Goal: Download file/media

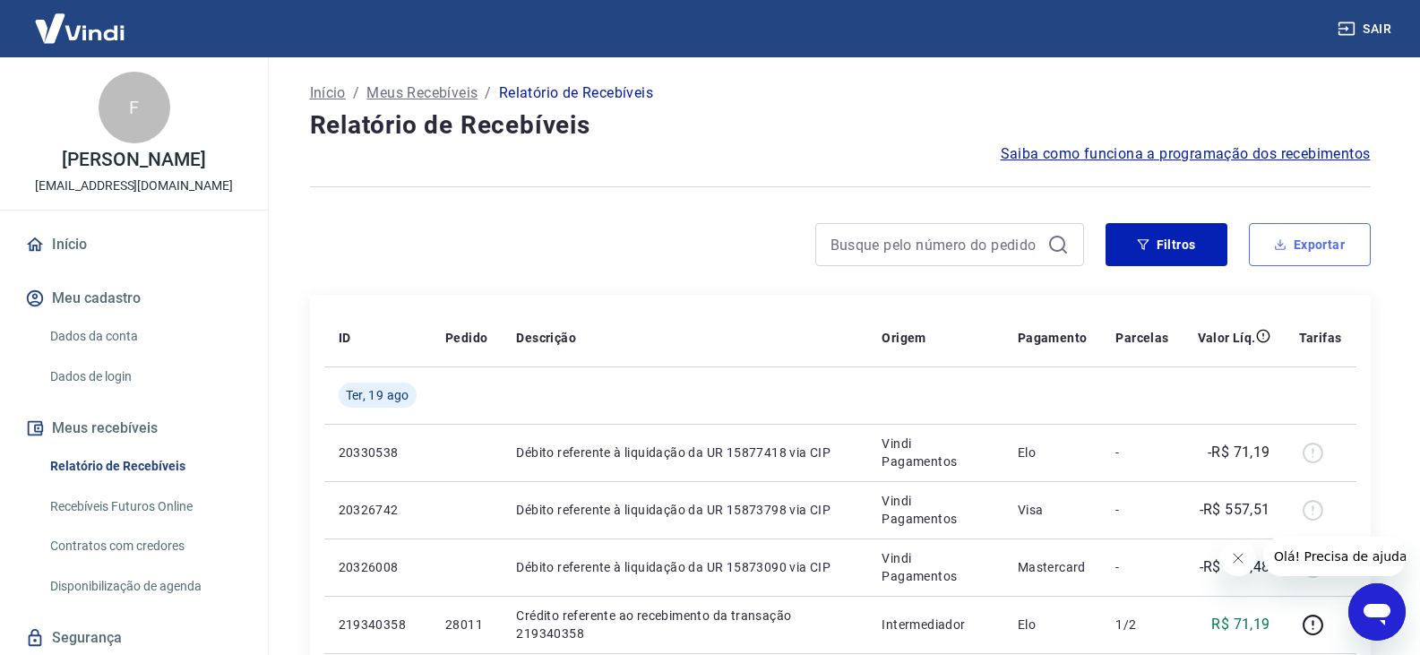
click at [1270, 248] on button "Exportar" at bounding box center [1310, 244] width 122 height 43
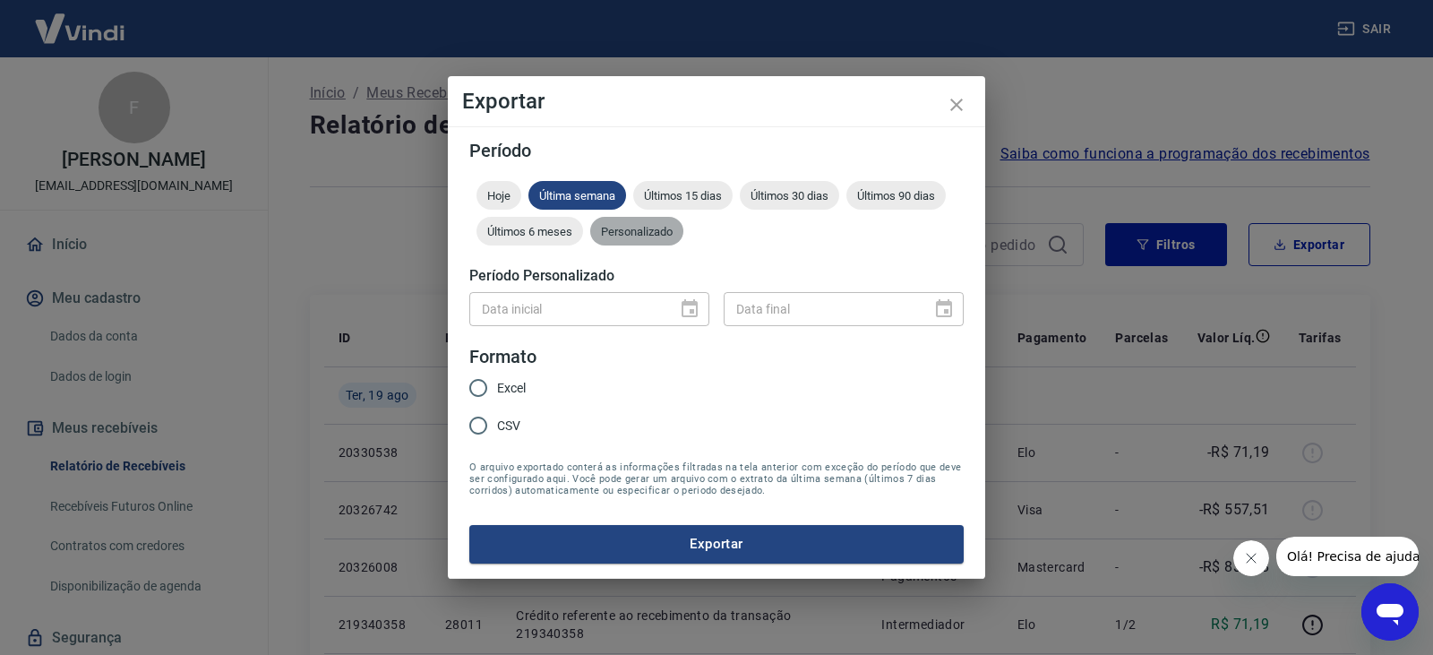
click at [635, 228] on span "Personalizado" at bounding box center [636, 231] width 93 height 13
click at [688, 319] on icon "Choose date" at bounding box center [689, 308] width 21 height 21
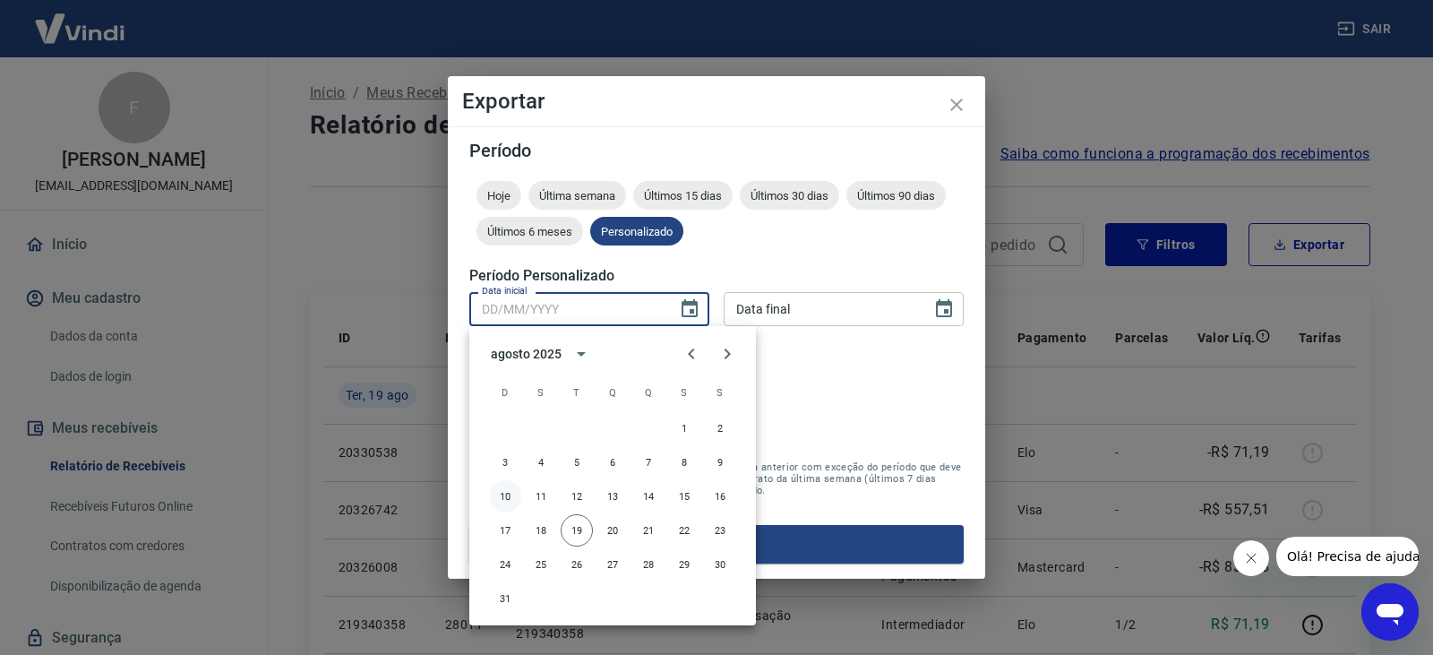
click at [502, 499] on button "10" at bounding box center [505, 496] width 32 height 32
type input "[DATE]"
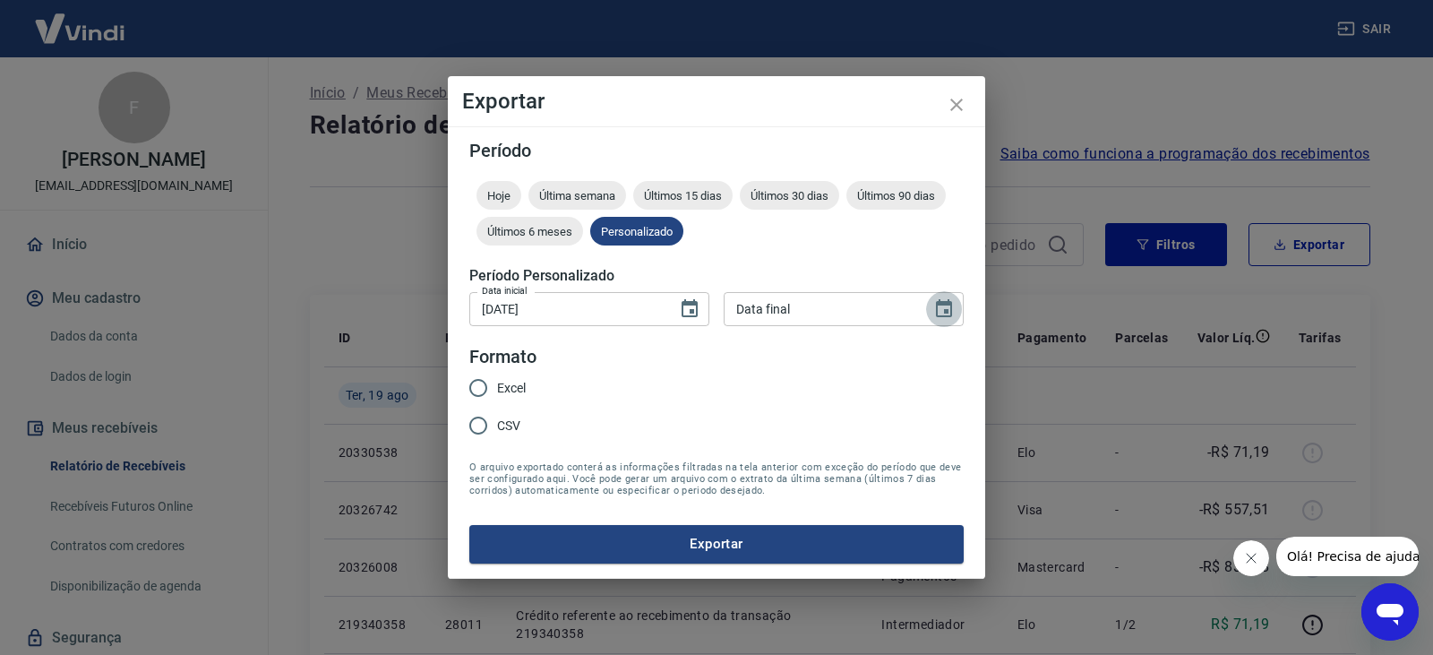
click at [950, 308] on icon "Choose date" at bounding box center [944, 308] width 16 height 18
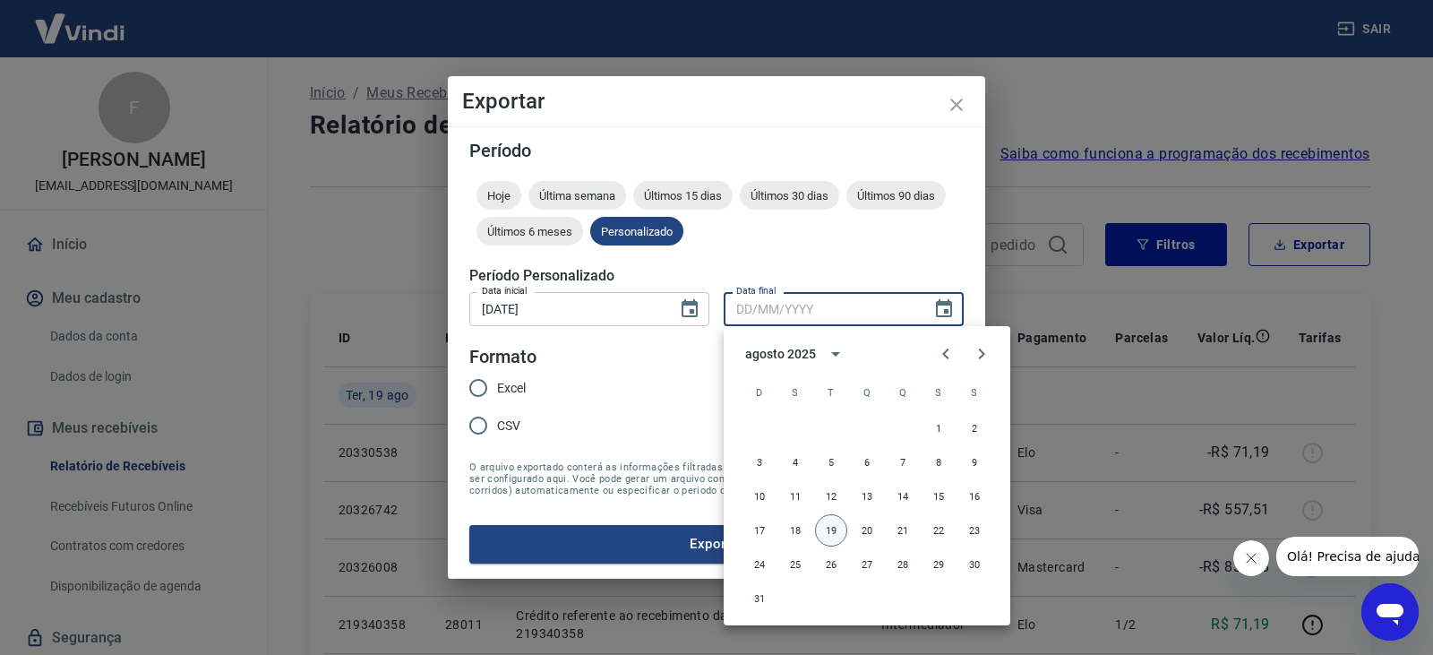
drag, startPoint x: 832, startPoint y: 535, endPoint x: 598, endPoint y: 452, distance: 247.9
click at [826, 535] on button "19" at bounding box center [831, 530] width 32 height 32
type input "[DATE]"
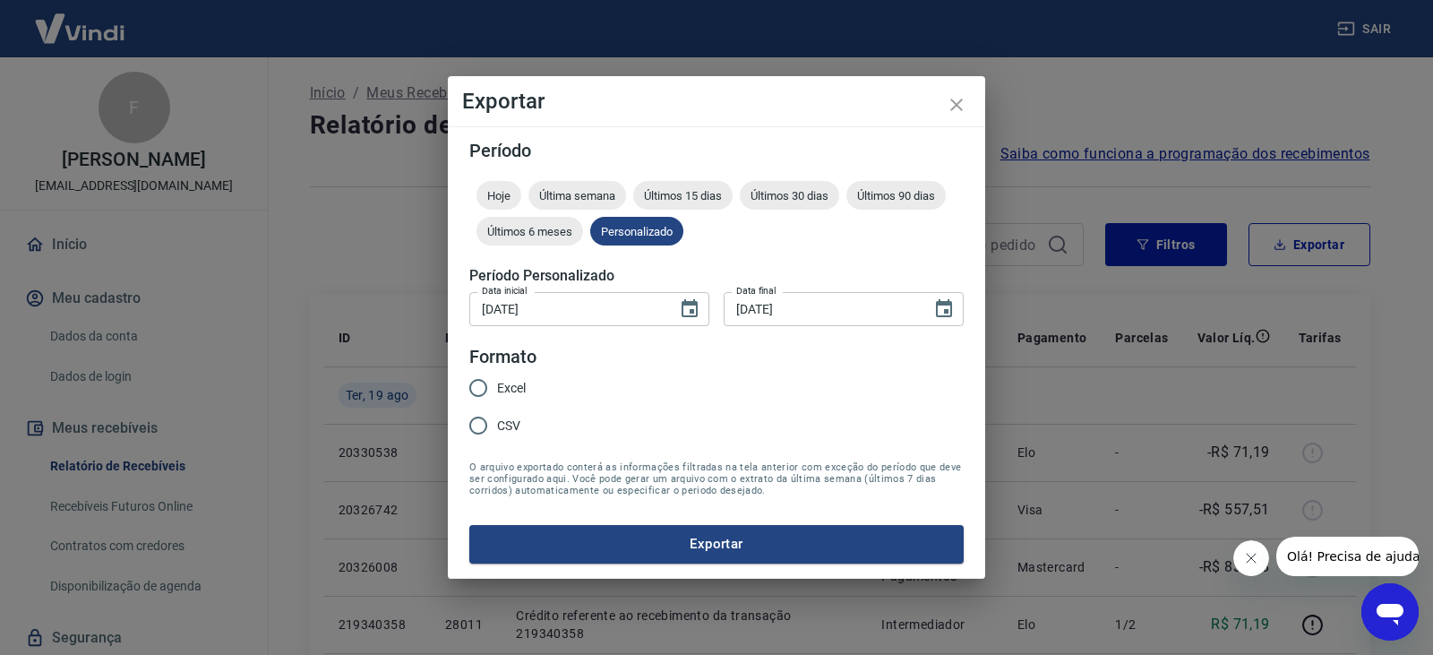
click at [515, 396] on span "Excel" at bounding box center [511, 388] width 29 height 19
click at [497, 396] on input "Excel" at bounding box center [479, 388] width 38 height 38
radio input "true"
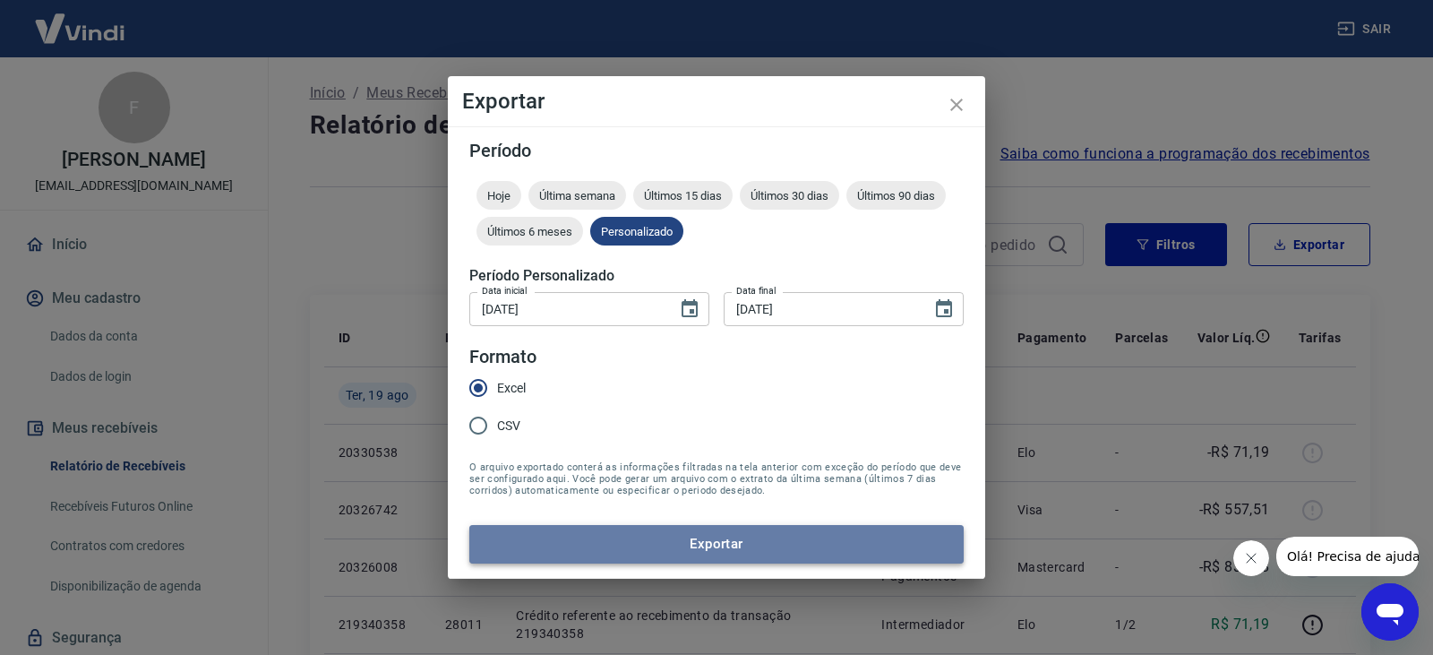
click at [580, 537] on button "Exportar" at bounding box center [716, 544] width 494 height 38
